Goal: Understand process/instructions: Learn about a topic

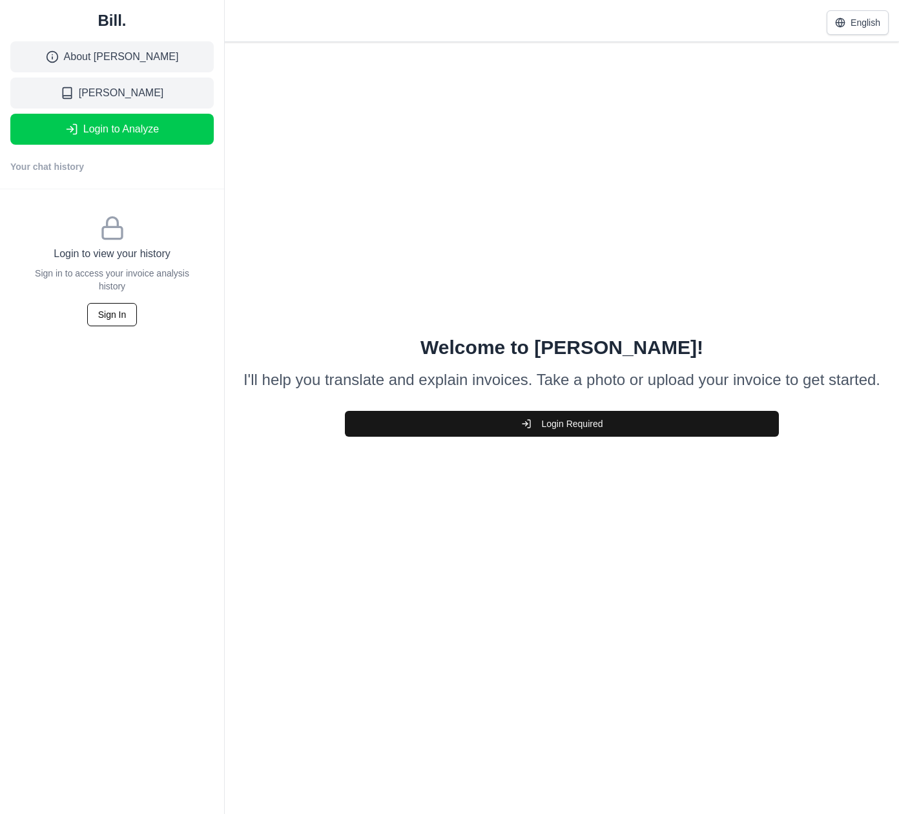
click at [588, 424] on button "Login Required" at bounding box center [562, 424] width 434 height 26
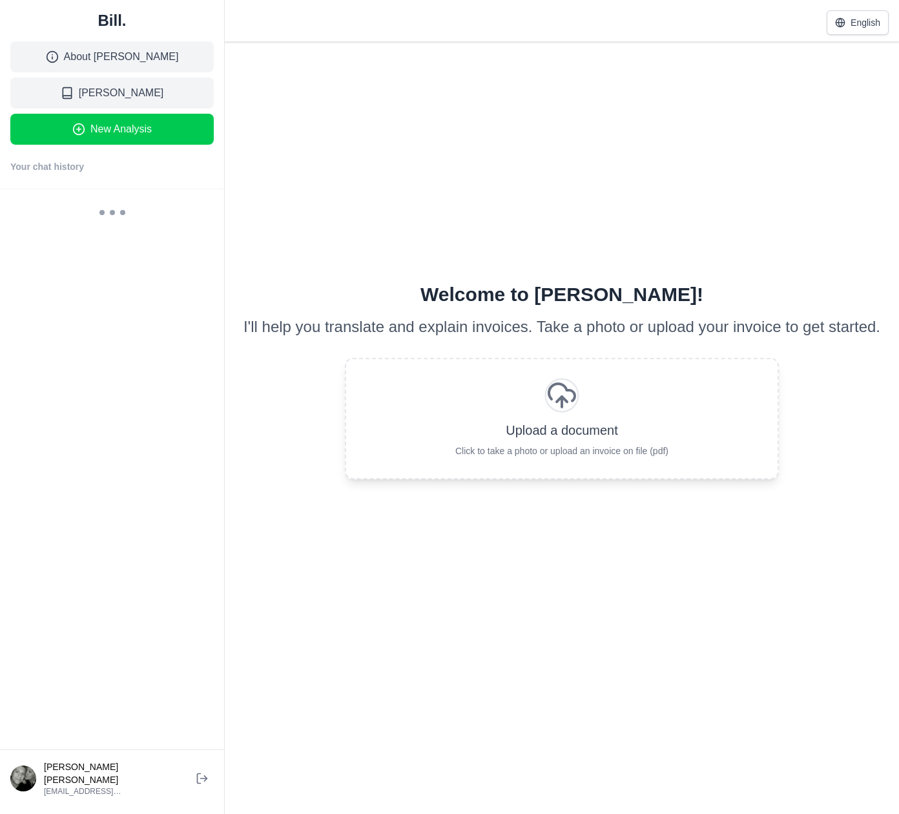
click at [574, 450] on span "Click to take a photo or upload an invoice on file (pdf)" at bounding box center [561, 450] width 213 height 13
click at [575, 409] on icon "Invoice analysis area" at bounding box center [561, 395] width 31 height 31
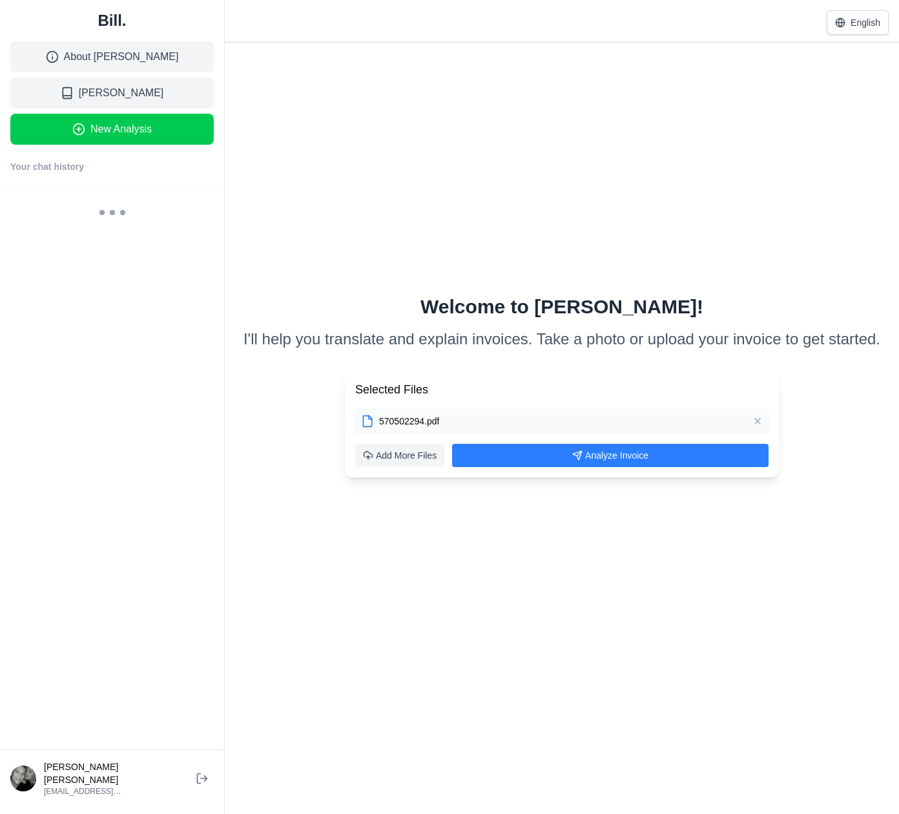
click at [448, 570] on div "Welcome to [PERSON_NAME]! I'll help you translate and explain invoices. Take a …" at bounding box center [562, 386] width 654 height 752
click at [579, 453] on icon "Invoice analysis area" at bounding box center [579, 453] width 5 height 5
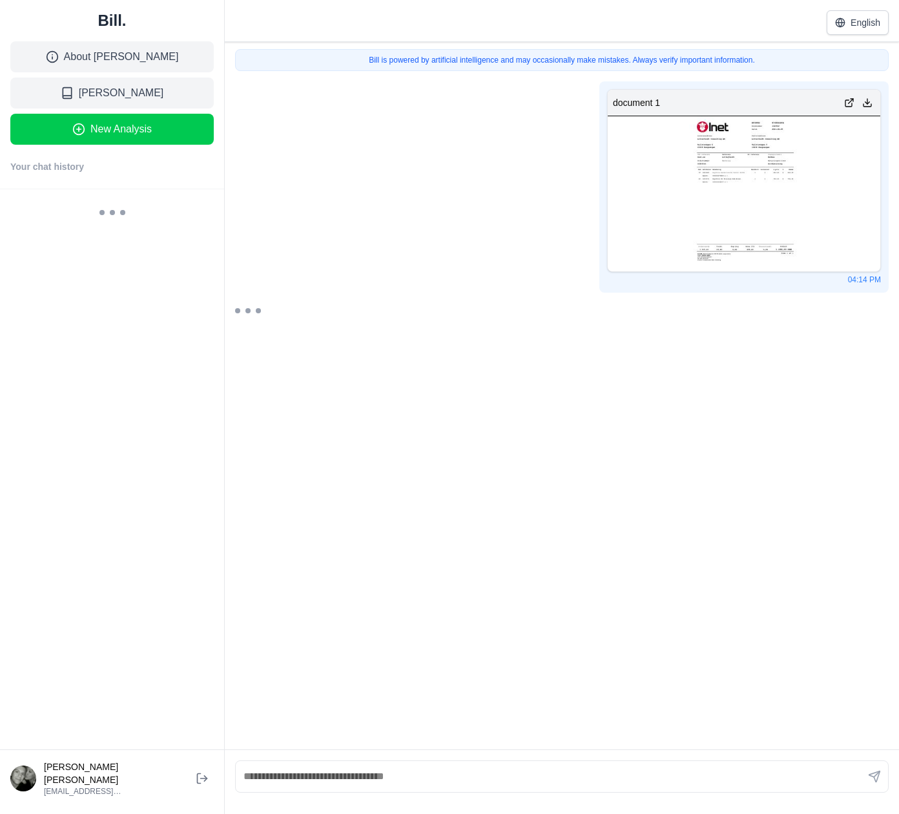
click at [718, 182] on img "Invoice analysis area" at bounding box center [744, 193] width 110 height 155
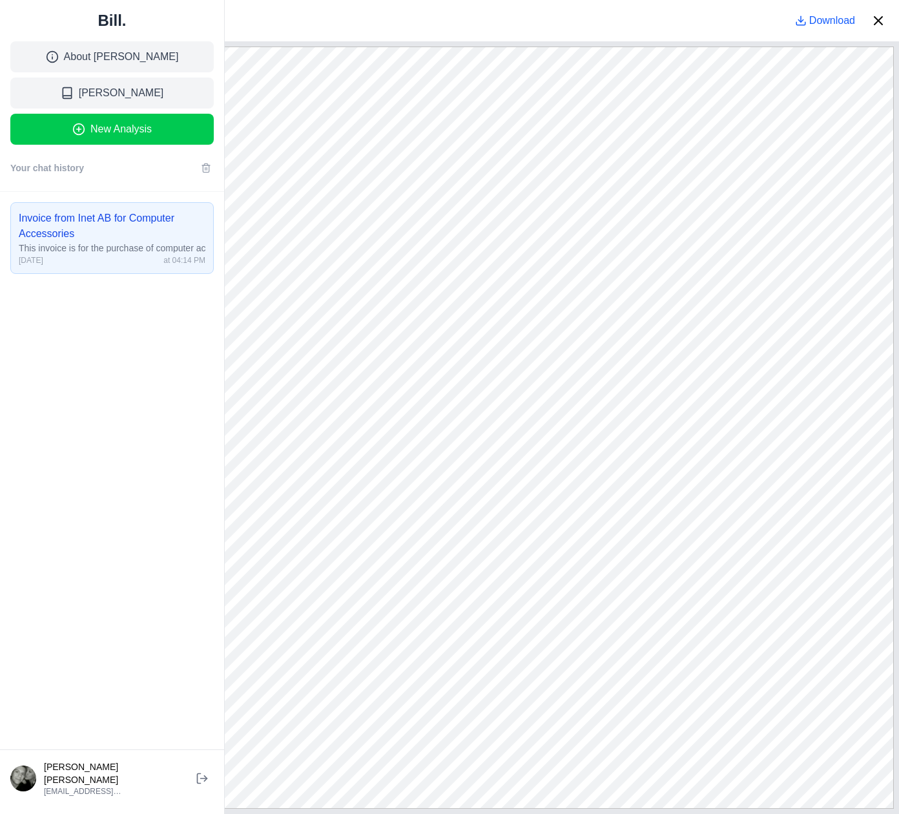
click at [877, 26] on icon "Invoice analysis area" at bounding box center [879, 21] width 16 height 16
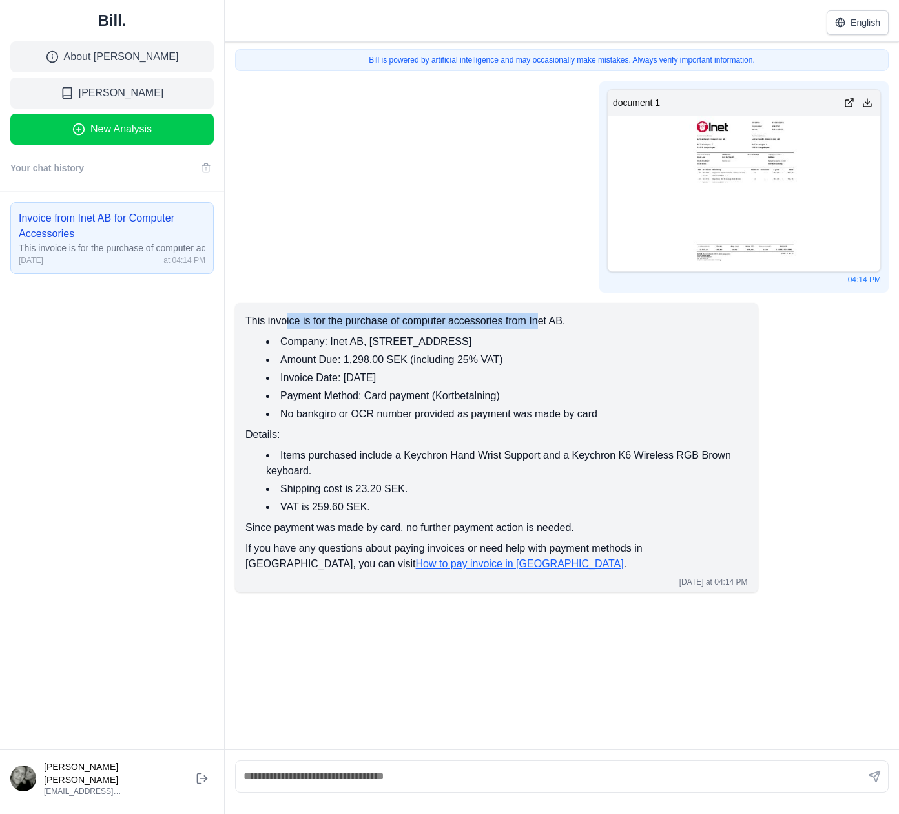
drag, startPoint x: 285, startPoint y: 322, endPoint x: 547, endPoint y: 326, distance: 261.6
click at [547, 326] on p "This invoice is for the purchase of computer accessories from Inet AB." at bounding box center [496, 321] width 502 height 16
drag, startPoint x: 333, startPoint y: 343, endPoint x: 554, endPoint y: 336, distance: 221.6
click at [554, 336] on li "Company: Inet AB, [STREET_ADDRESS]" at bounding box center [507, 342] width 482 height 16
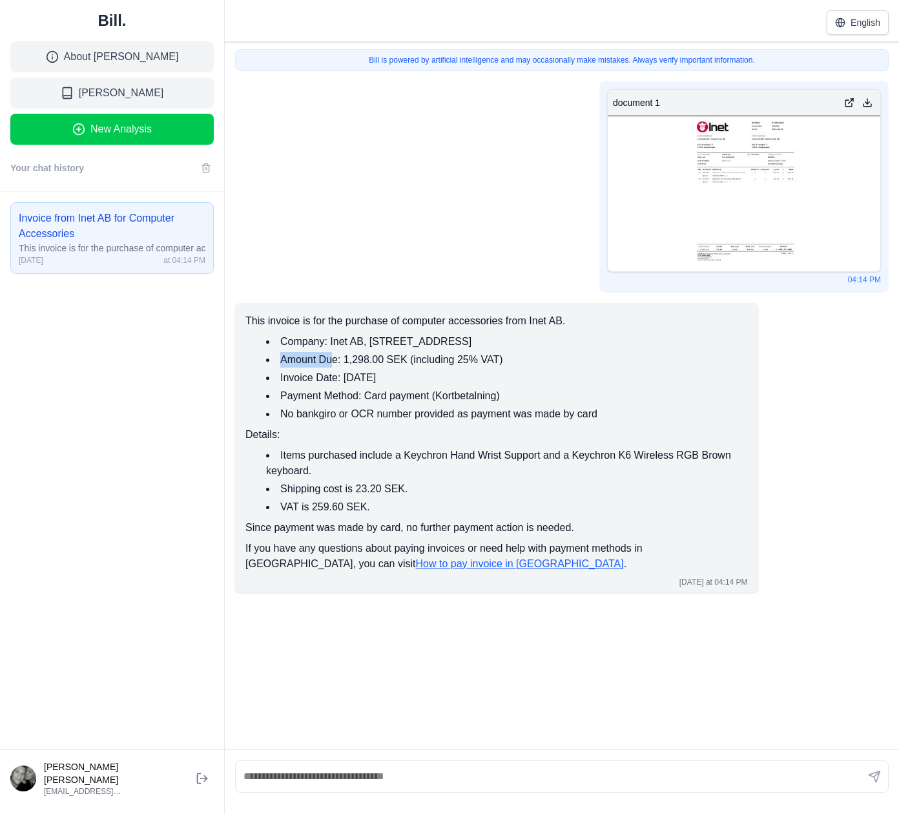
drag, startPoint x: 337, startPoint y: 356, endPoint x: 390, endPoint y: 350, distance: 53.3
click at [390, 350] on ul "Company: Inet AB, [STREET_ADDRESS] Amount Due: 1,298.00 SEK (including 25% VAT)…" at bounding box center [499, 378] width 497 height 88
drag, startPoint x: 332, startPoint y: 376, endPoint x: 397, endPoint y: 368, distance: 65.7
click at [397, 368] on ul "Company: Inet AB, [STREET_ADDRESS] Amount Due: 1,298.00 SEK (including 25% VAT)…" at bounding box center [499, 378] width 497 height 88
drag, startPoint x: 360, startPoint y: 389, endPoint x: 435, endPoint y: 380, distance: 75.5
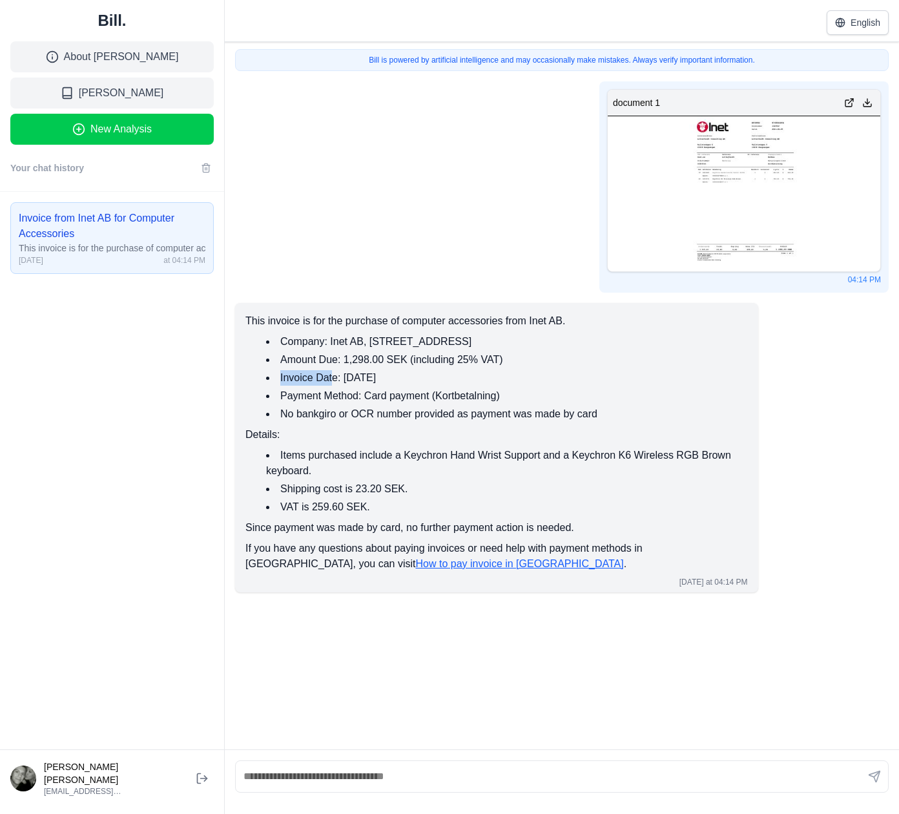
click at [435, 380] on ul "Company: Inet AB, [STREET_ADDRESS] Amount Due: 1,298.00 SEK (including 25% VAT)…" at bounding box center [499, 378] width 497 height 88
drag, startPoint x: 409, startPoint y: 396, endPoint x: 432, endPoint y: 394, distance: 23.3
click at [432, 394] on li "Payment Method: Card payment (Kortbetalning)" at bounding box center [507, 396] width 482 height 16
drag, startPoint x: 353, startPoint y: 410, endPoint x: 569, endPoint y: 399, distance: 216.6
click at [569, 399] on ul "Company: Inet AB, [STREET_ADDRESS] Amount Due: 1,298.00 SEK (including 25% VAT)…" at bounding box center [499, 378] width 497 height 88
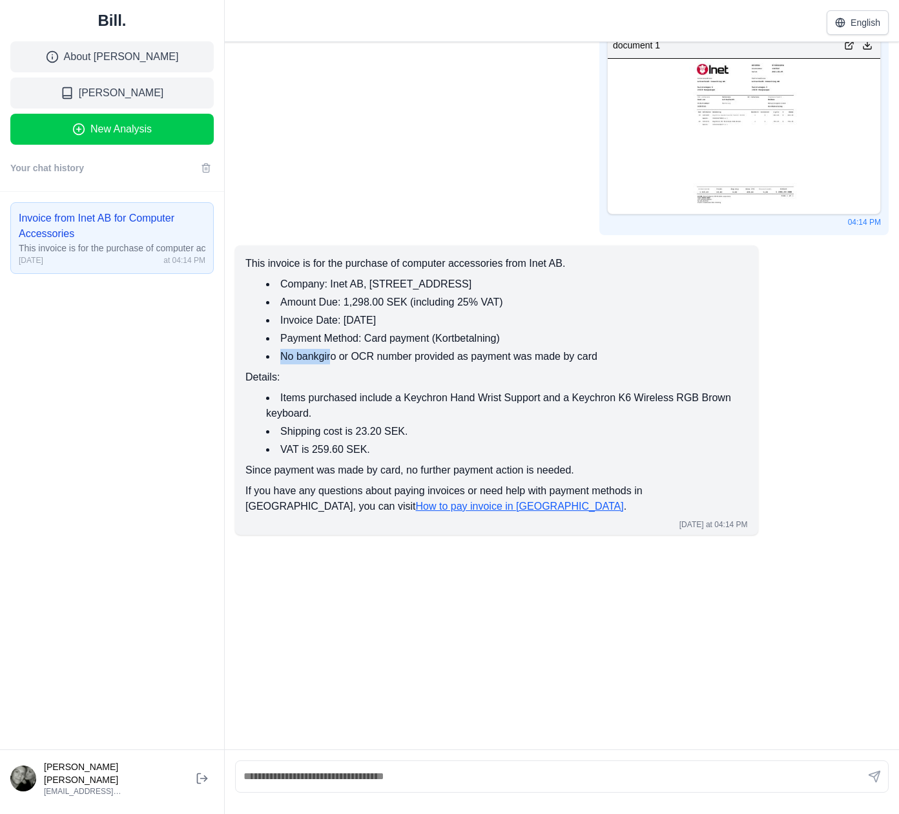
scroll to position [65, 0]
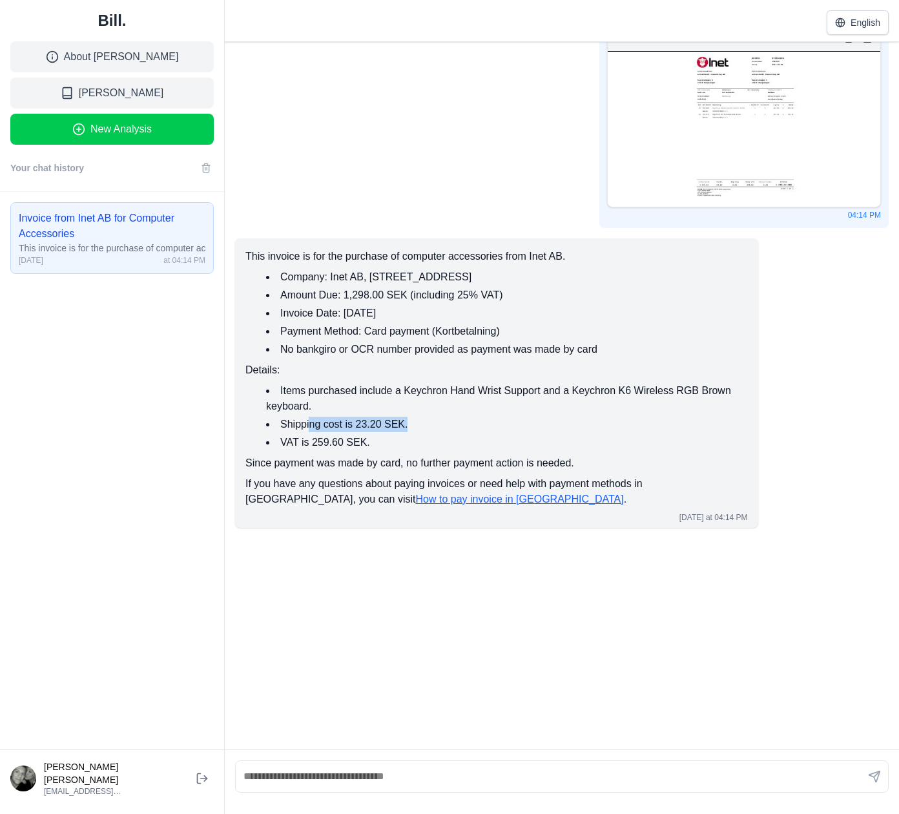
click at [424, 421] on li "Shipping cost is 23.20 SEK." at bounding box center [507, 425] width 482 height 16
drag, startPoint x: 333, startPoint y: 444, endPoint x: 379, endPoint y: 446, distance: 45.9
click at [378, 444] on li "VAT is 259.60 SEK." at bounding box center [507, 443] width 482 height 16
click at [415, 498] on link "How to pay invoice in [GEOGRAPHIC_DATA]" at bounding box center [519, 498] width 208 height 11
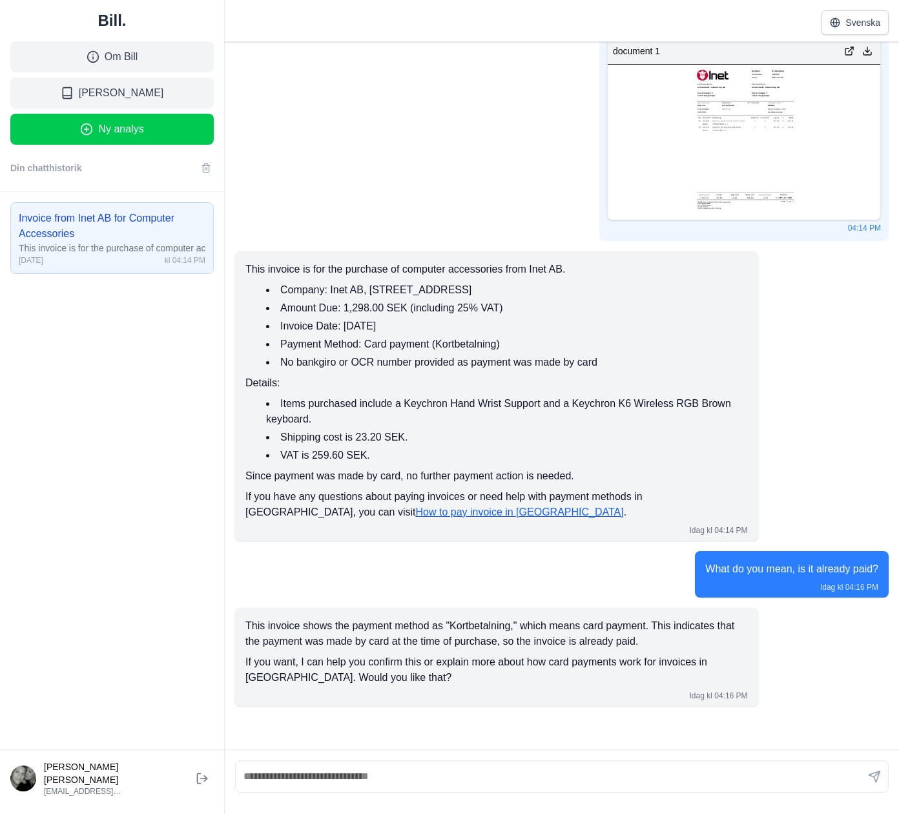
scroll to position [65, 0]
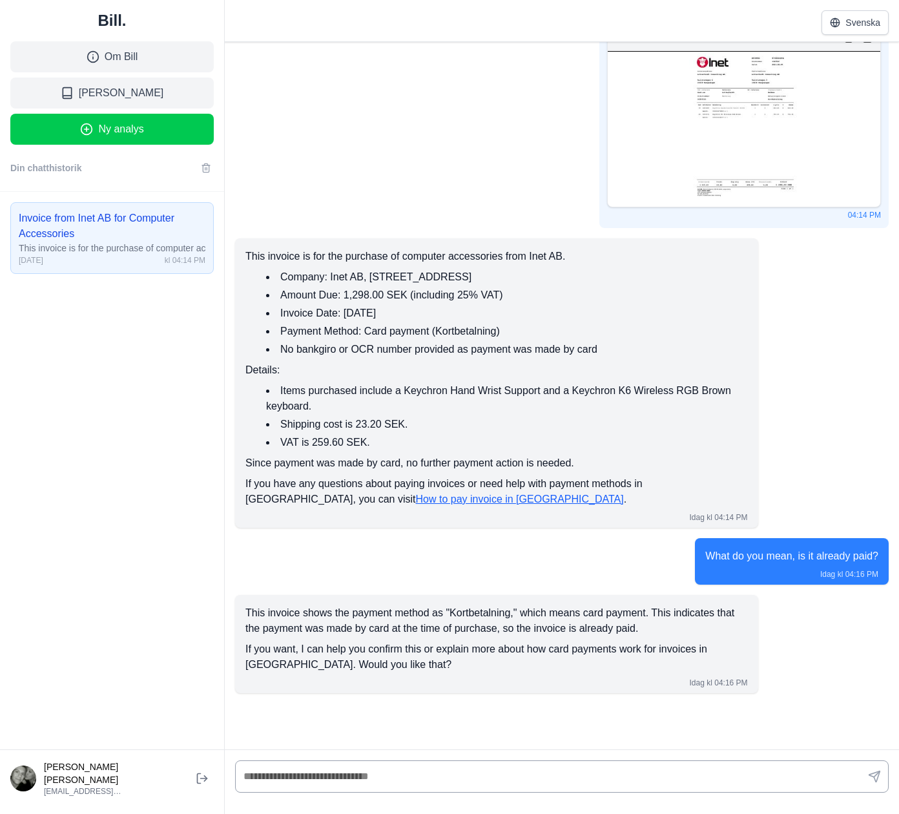
click at [328, 763] on input "text" at bounding box center [562, 776] width 654 height 32
type input "*"
type input "**********"
click at [862, 12] on button "Svenska" at bounding box center [855, 22] width 67 height 25
click at [819, 126] on button "Español" at bounding box center [836, 123] width 103 height 23
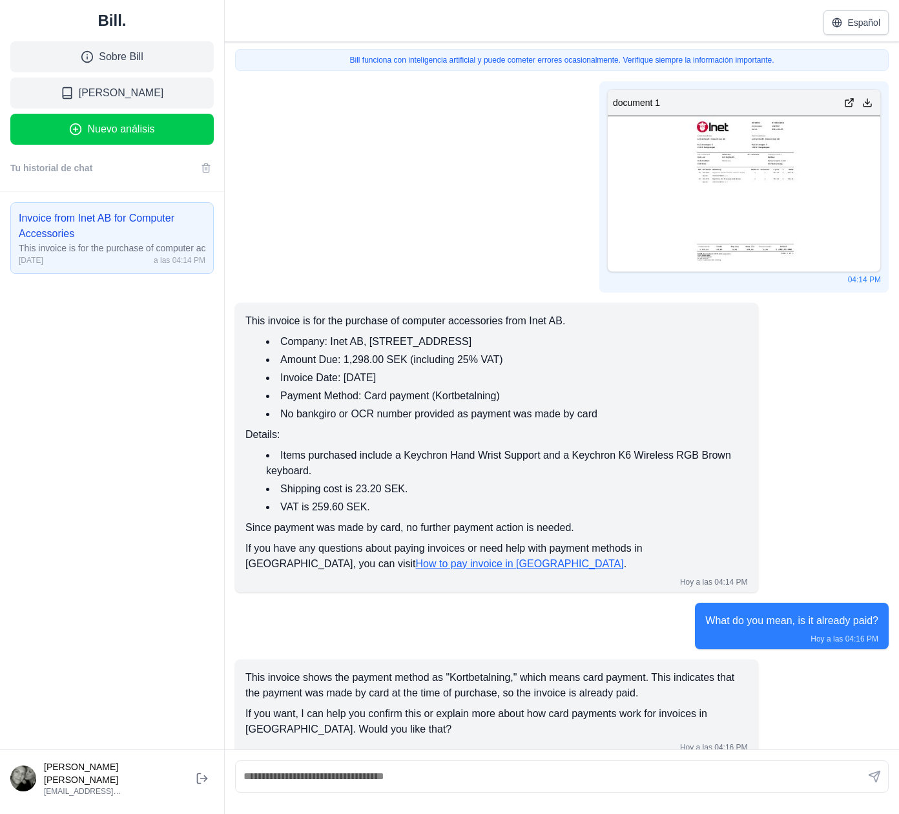
scroll to position [8, 0]
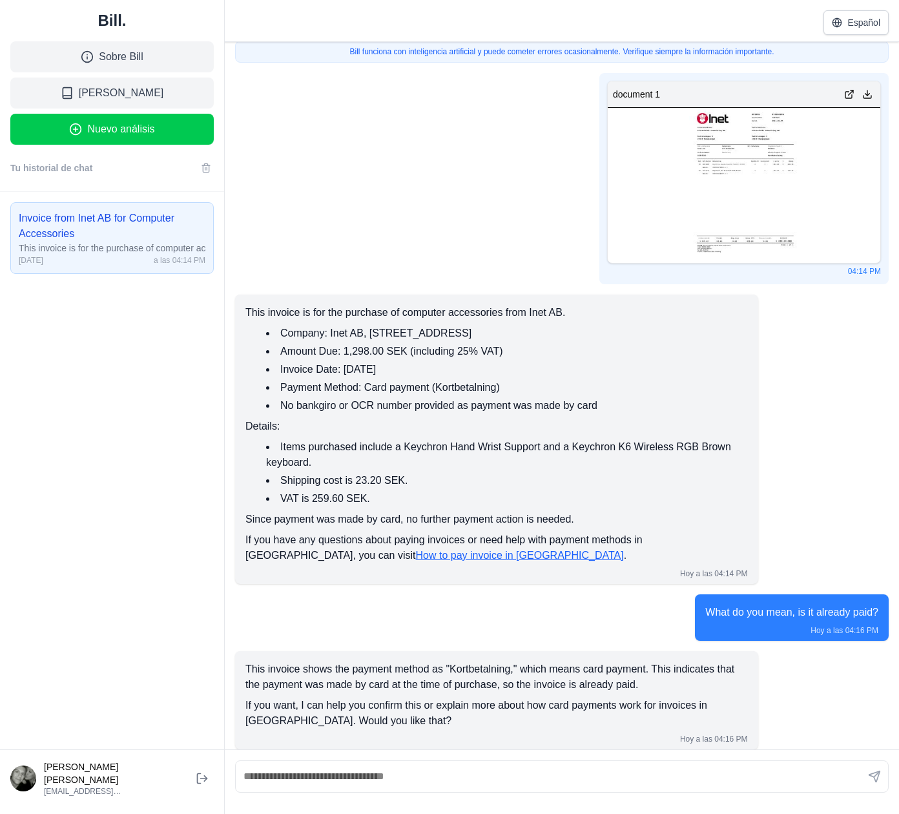
click at [126, 97] on span "Bill Educa" at bounding box center [121, 93] width 85 height 16
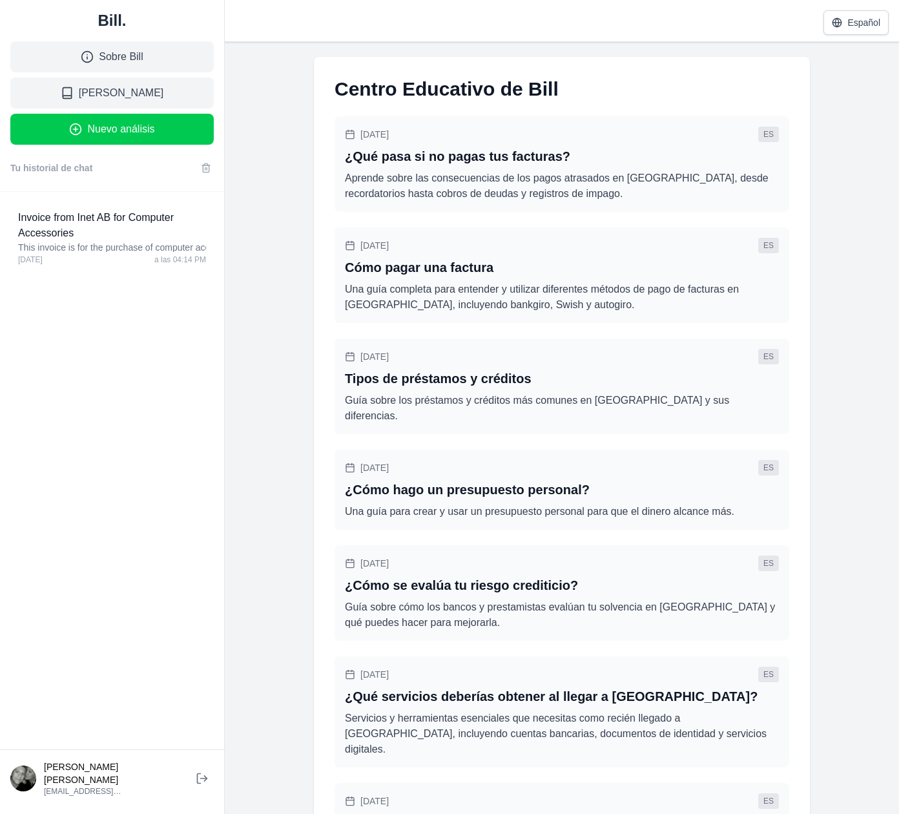
click at [854, 10] on button "Español" at bounding box center [855, 22] width 65 height 25
click at [827, 110] on button "العربية" at bounding box center [836, 100] width 103 height 23
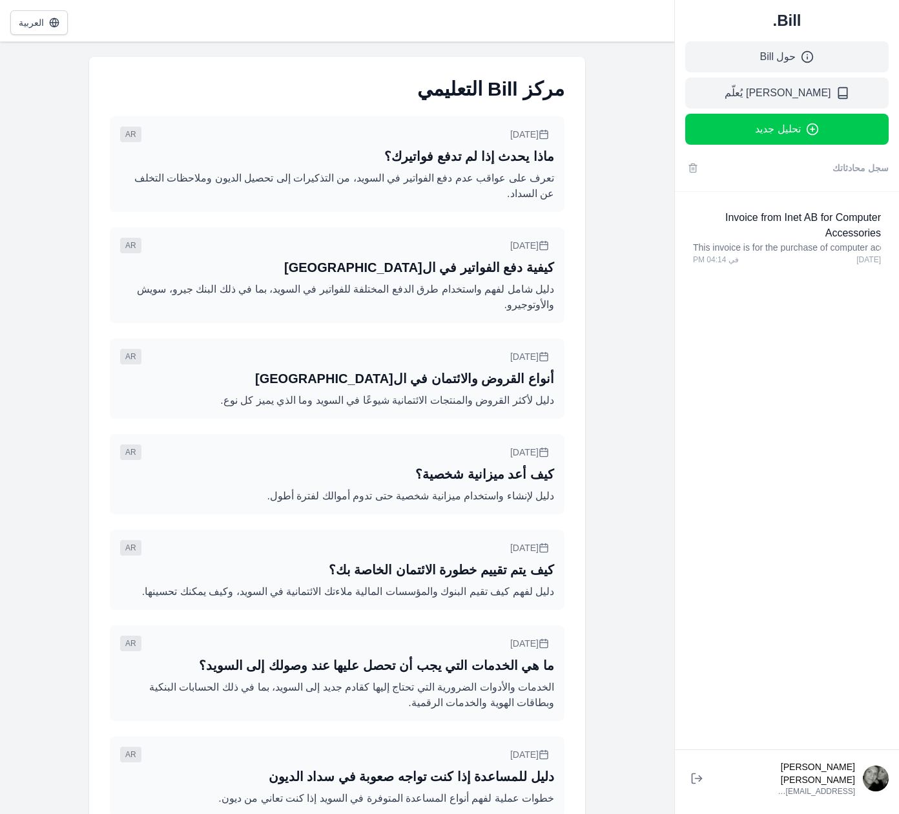
click at [725, 245] on p "This invoice is for the purchase of computer accessories from Inet AB." at bounding box center [787, 247] width 188 height 13
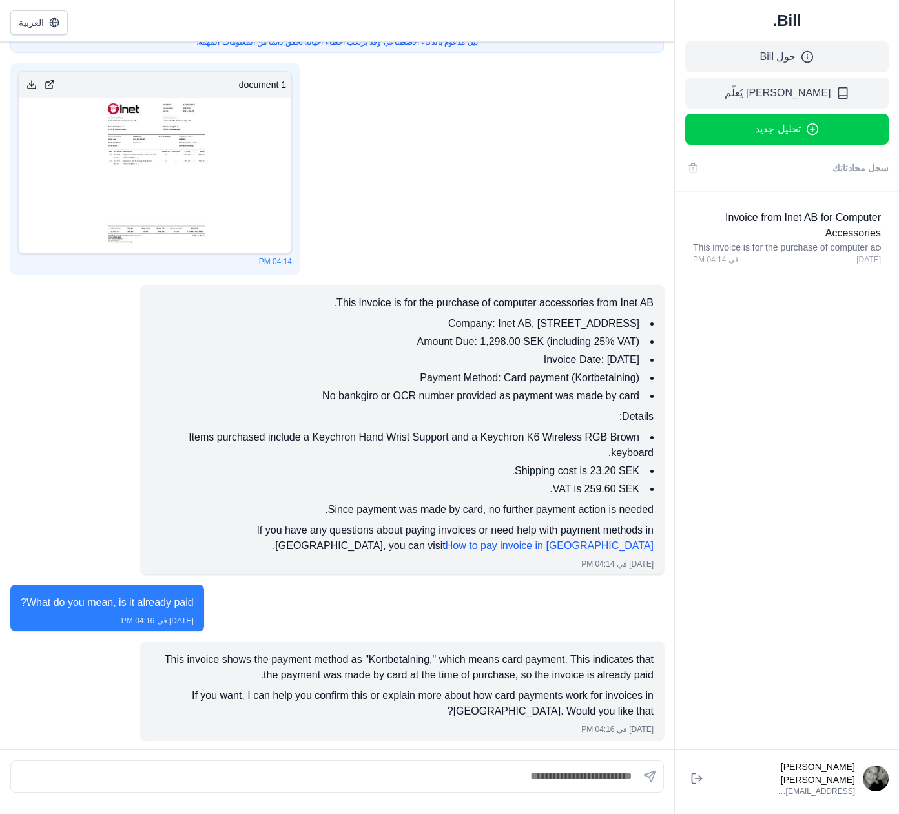
scroll to position [65, 0]
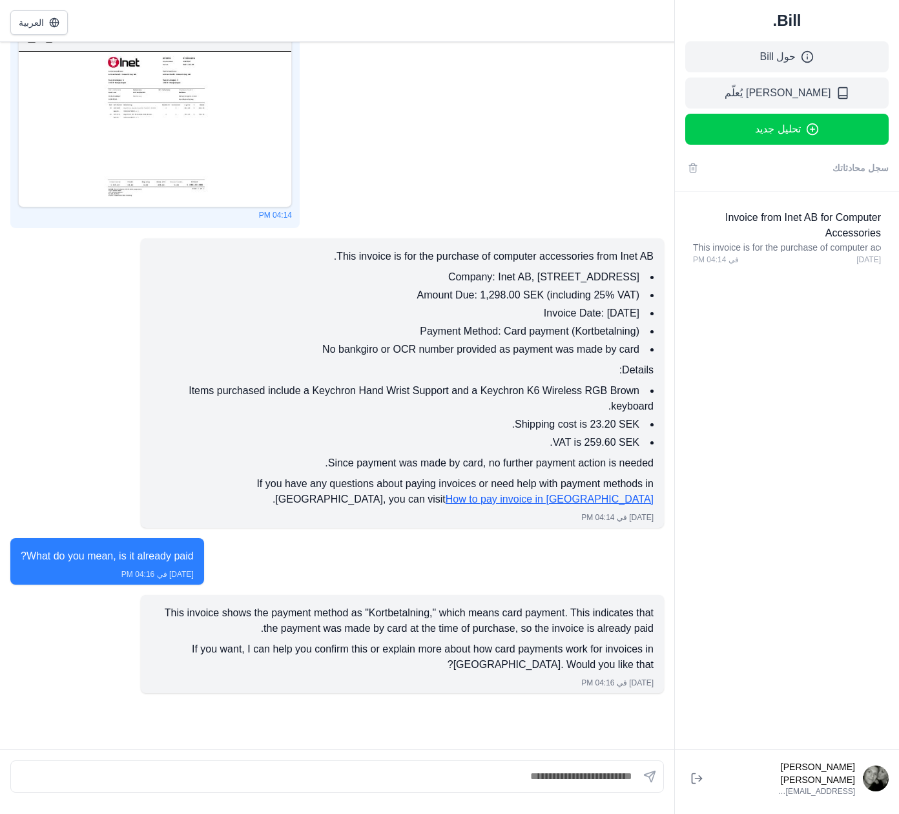
click at [37, 28] on button "العربية" at bounding box center [38, 22] width 57 height 25
click at [27, 44] on button "English" at bounding box center [61, 54] width 103 height 23
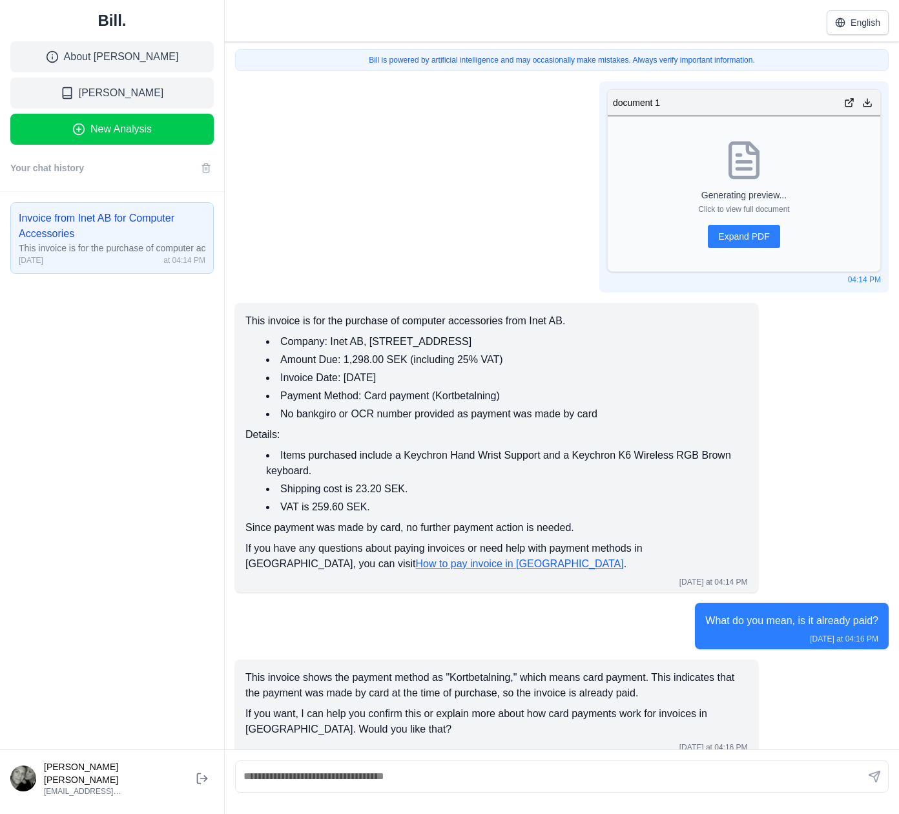
scroll to position [8, 0]
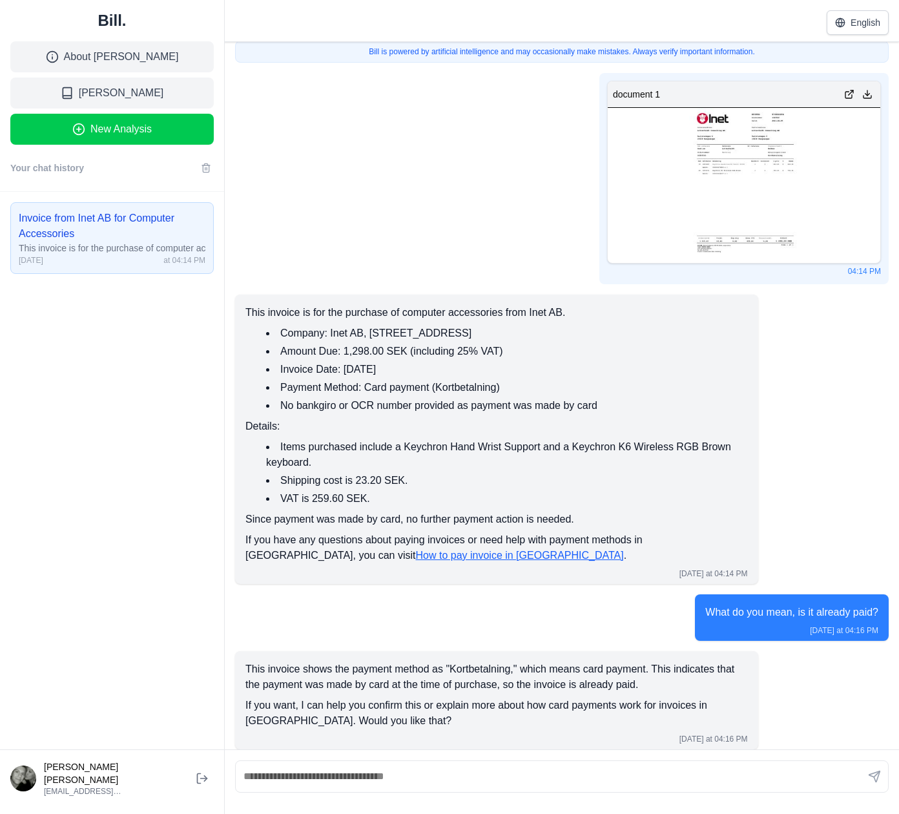
click at [863, 23] on button "English" at bounding box center [858, 22] width 62 height 25
click at [306, 280] on div "document 1 04:14 PM" at bounding box center [562, 178] width 654 height 211
